Goal: Information Seeking & Learning: Find specific fact

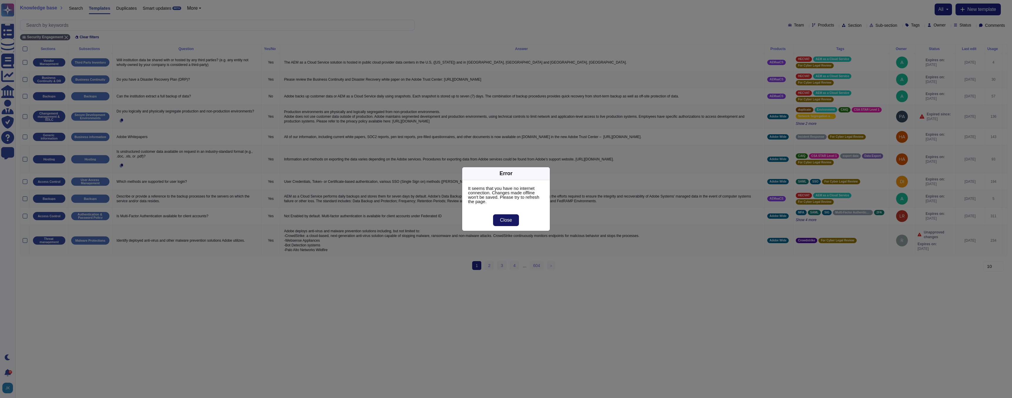
click at [510, 222] on span "Close" at bounding box center [506, 220] width 12 height 5
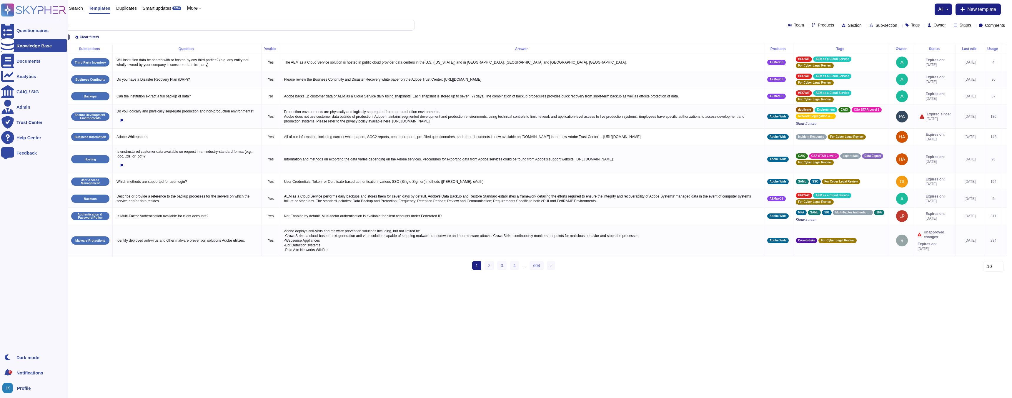
click at [7, 10] on icon at bounding box center [7, 9] width 1 height 1
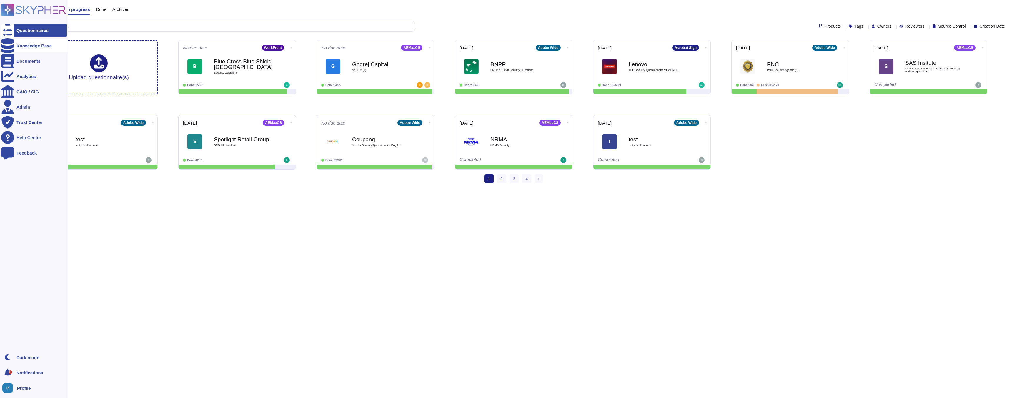
click at [10, 46] on icon at bounding box center [7, 45] width 13 height 15
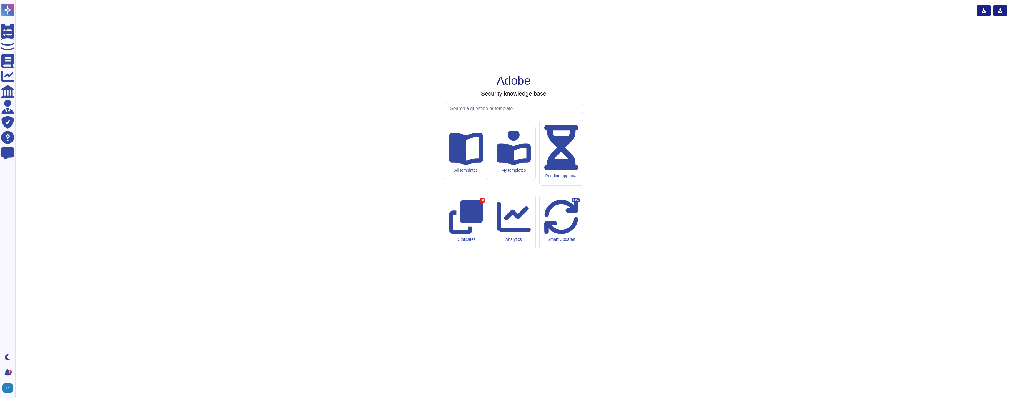
click at [489, 114] on input "text" at bounding box center [515, 108] width 136 height 10
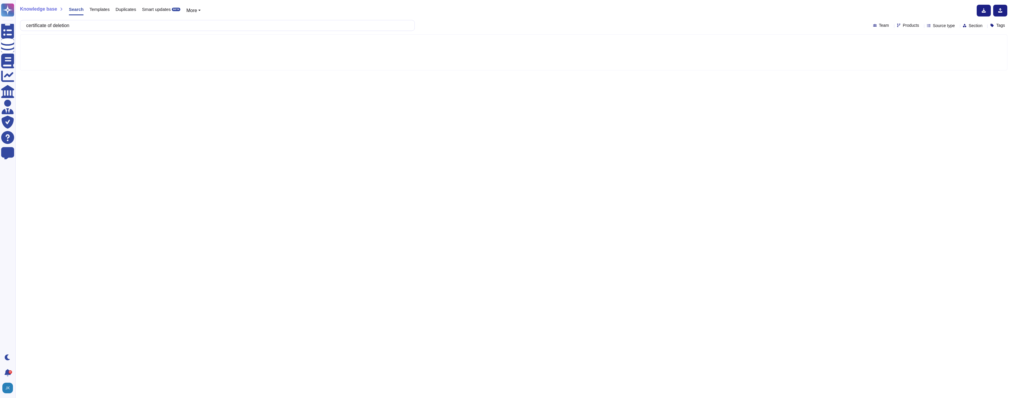
type input "certificate of deletion"
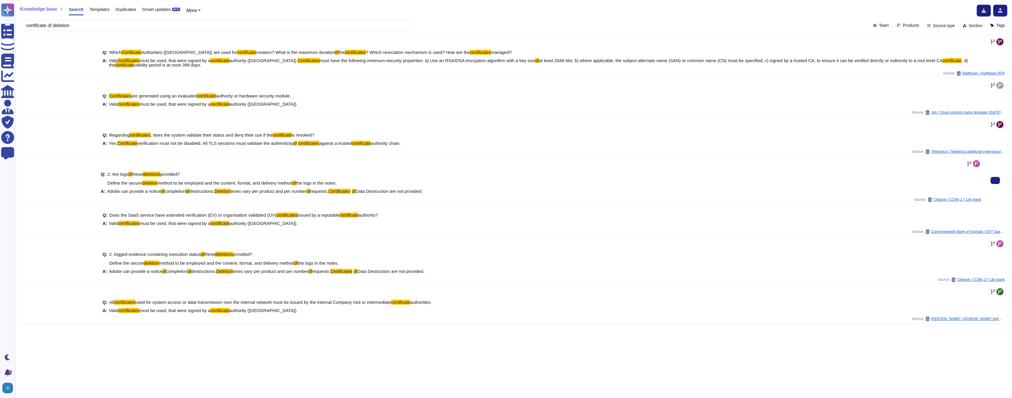
click at [249, 192] on span "times vary per product and per number" at bounding box center [269, 191] width 76 height 5
copy span "Adobe can provide a notice of completion of destructions. Deletion times vary p…"
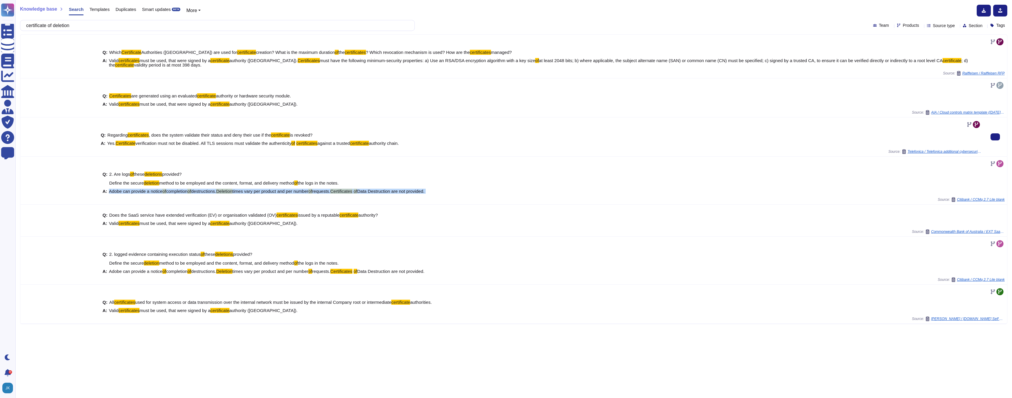
click at [138, 149] on div "Q: Regarding certificates , does the system validate their status and deny thei…" at bounding box center [541, 139] width 881 height 20
click at [125, 146] on div "Q: Regarding certificates , does the system validate their status and deny thei…" at bounding box center [541, 139] width 881 height 20
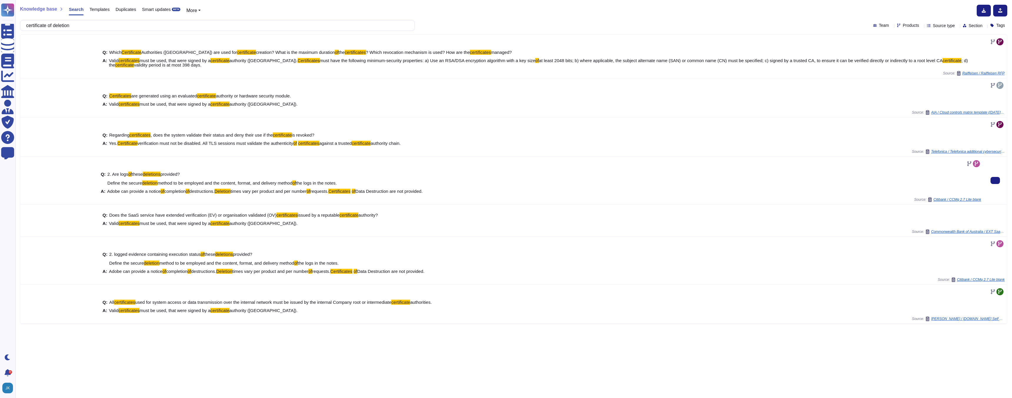
drag, startPoint x: 108, startPoint y: 192, endPoint x: 445, endPoint y: 194, distance: 336.9
click at [445, 194] on div "Q: 2. Are logs of these deletions provided? Define the secure deletion method t…" at bounding box center [541, 182] width 881 height 29
copy span "Adobe can provide a notice of completion of destructions. Deletion times vary p…"
